Goal: Check status

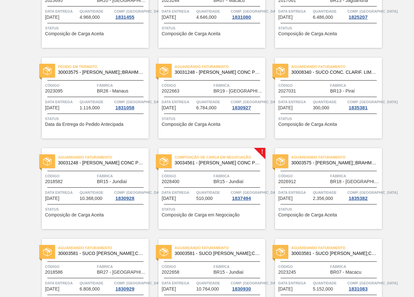
scroll to position [1003, 0]
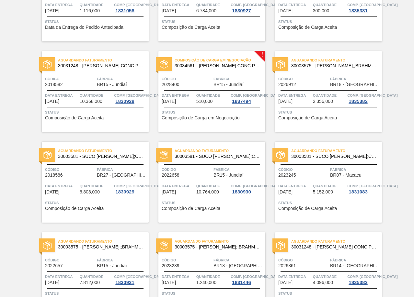
click at [207, 81] on span "Código" at bounding box center [186, 79] width 50 height 6
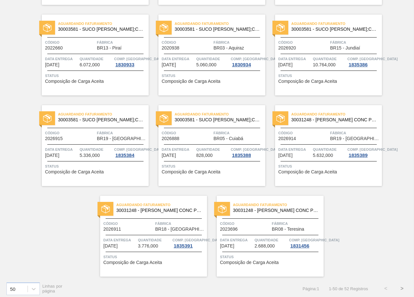
scroll to position [1315, 0]
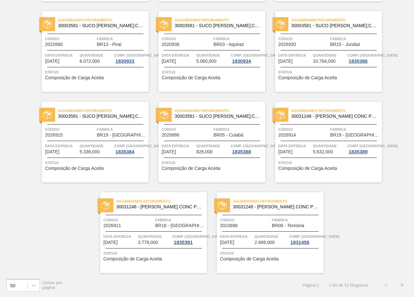
click at [403, 286] on button ">" at bounding box center [401, 285] width 16 height 16
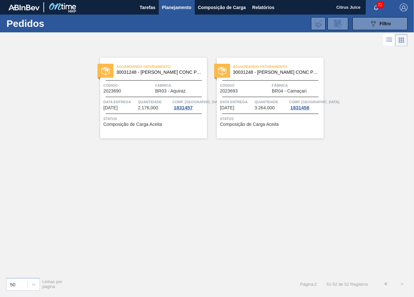
scroll to position [0, 0]
